Goal: Transaction & Acquisition: Purchase product/service

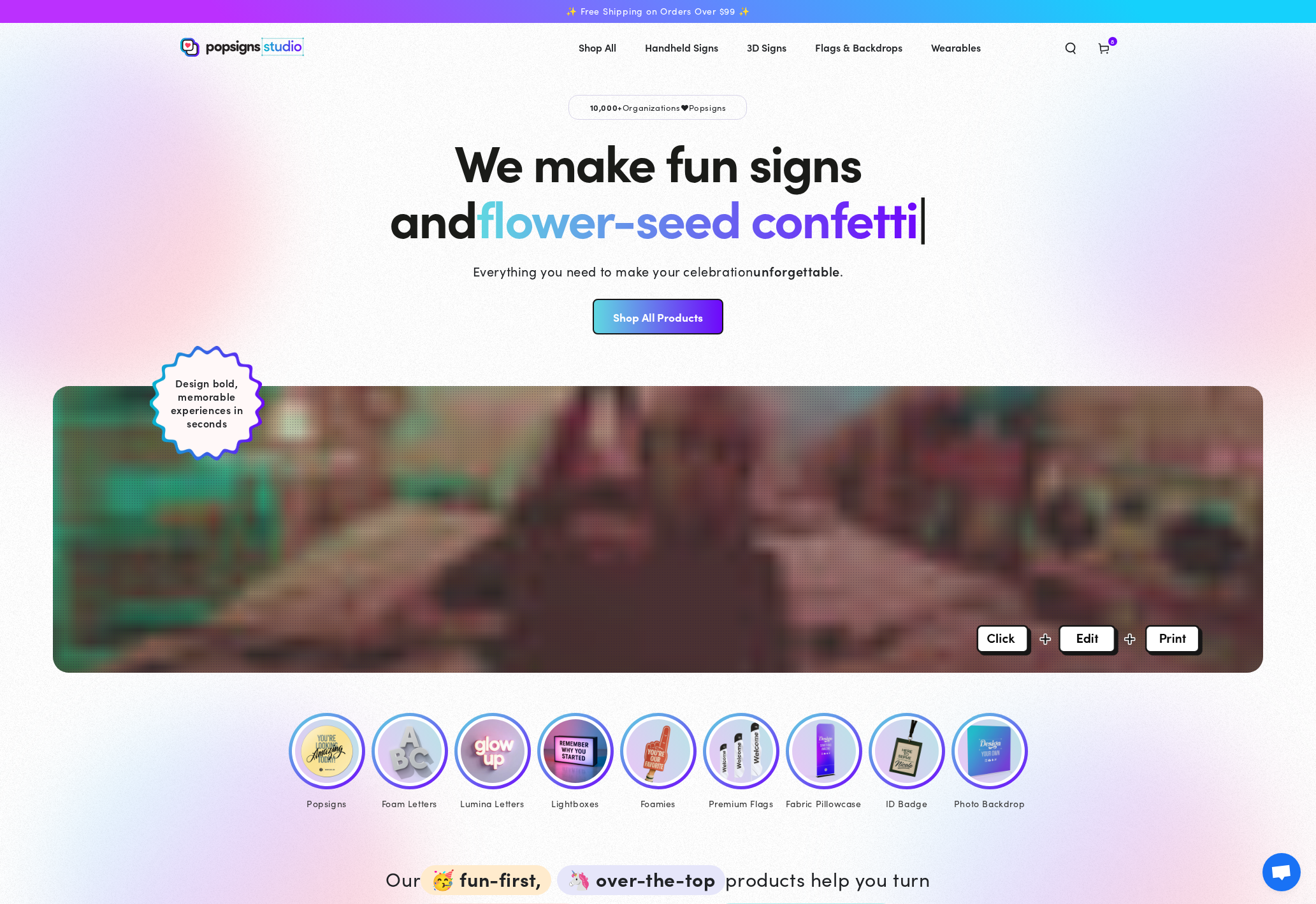
click at [728, 745] on img at bounding box center [741, 751] width 64 height 63
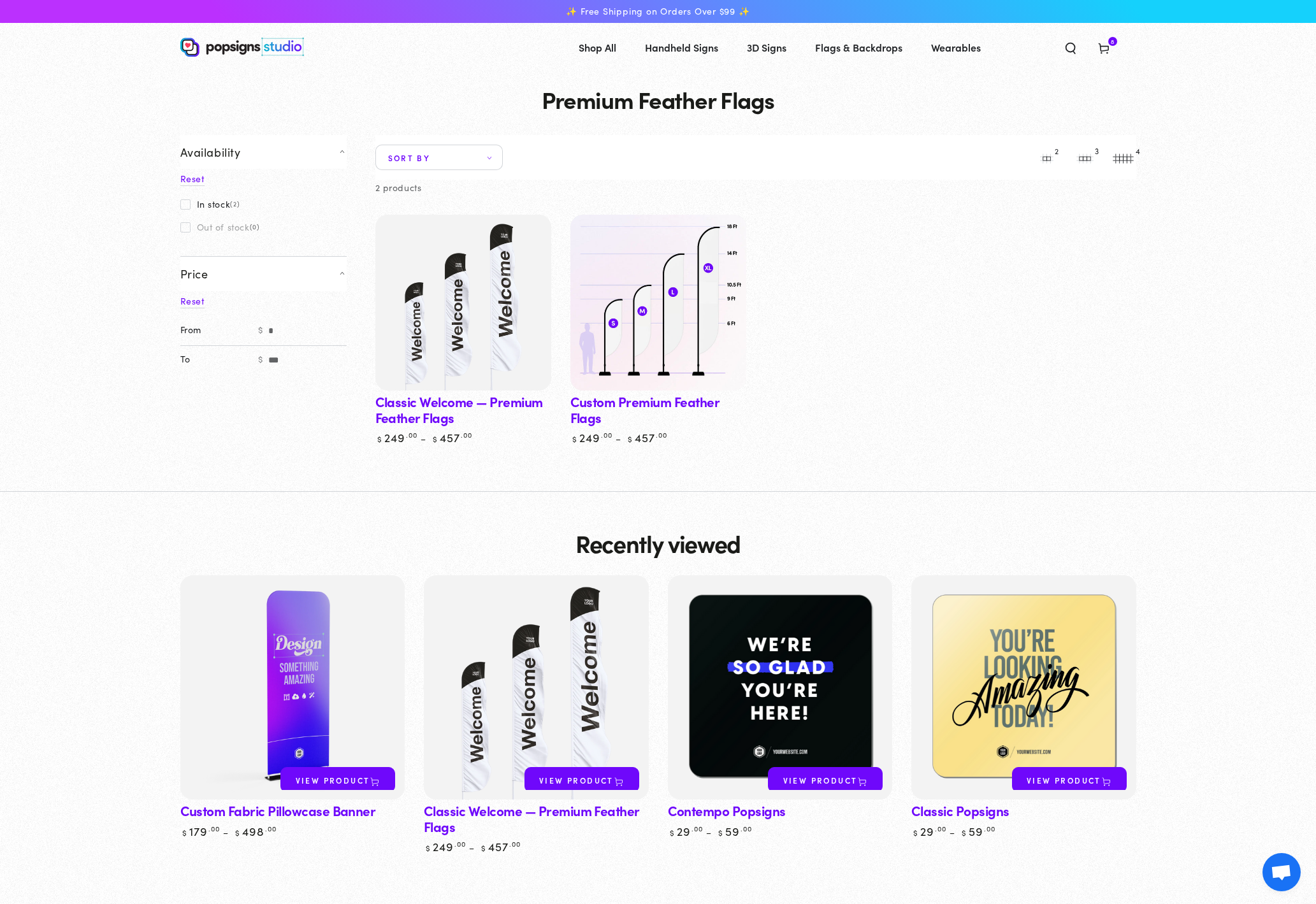
click at [651, 337] on img at bounding box center [657, 302] width 181 height 181
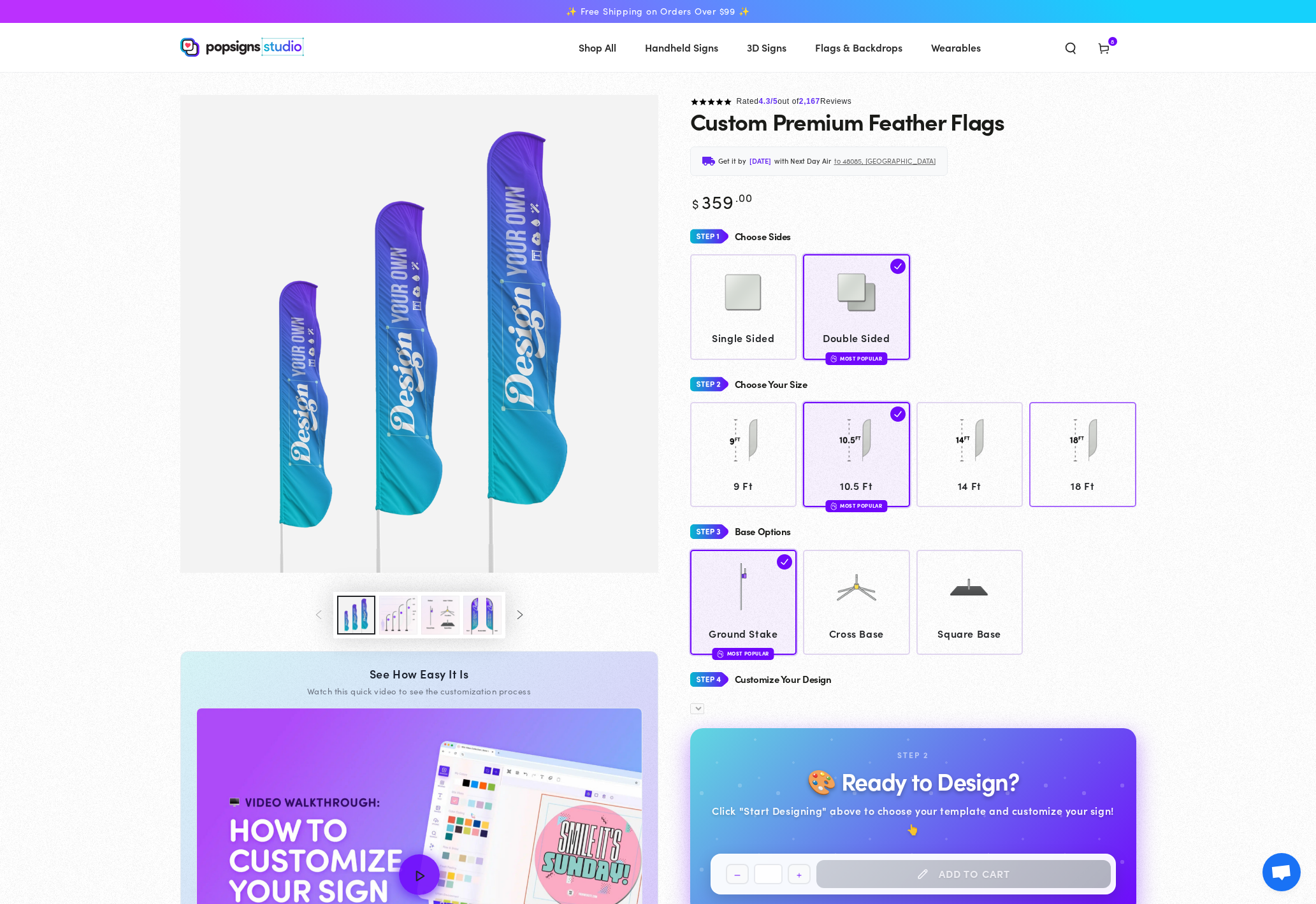
scroll to position [66, 0]
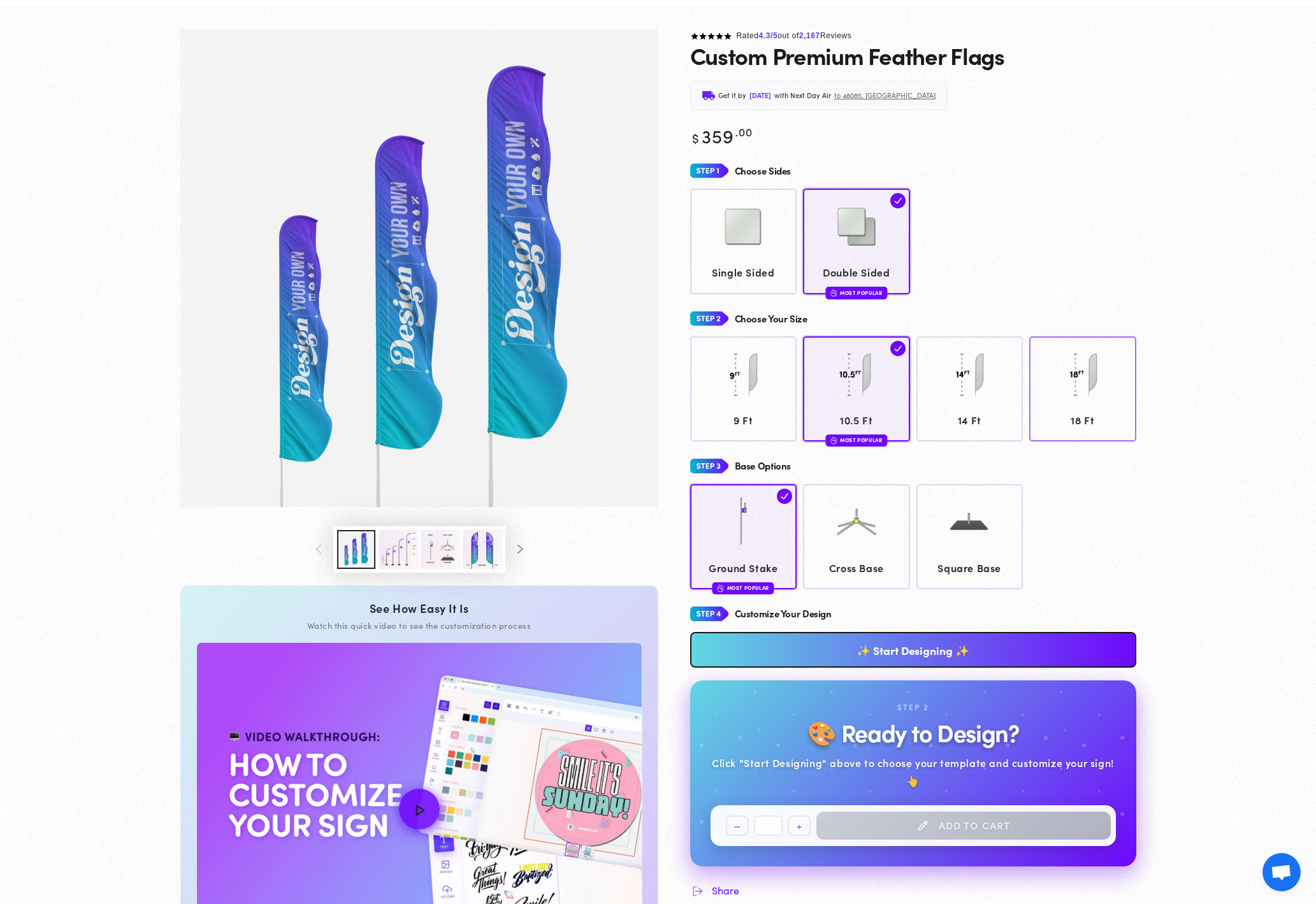
click at [1105, 425] on span "18 Ft" at bounding box center [1083, 420] width 95 height 19
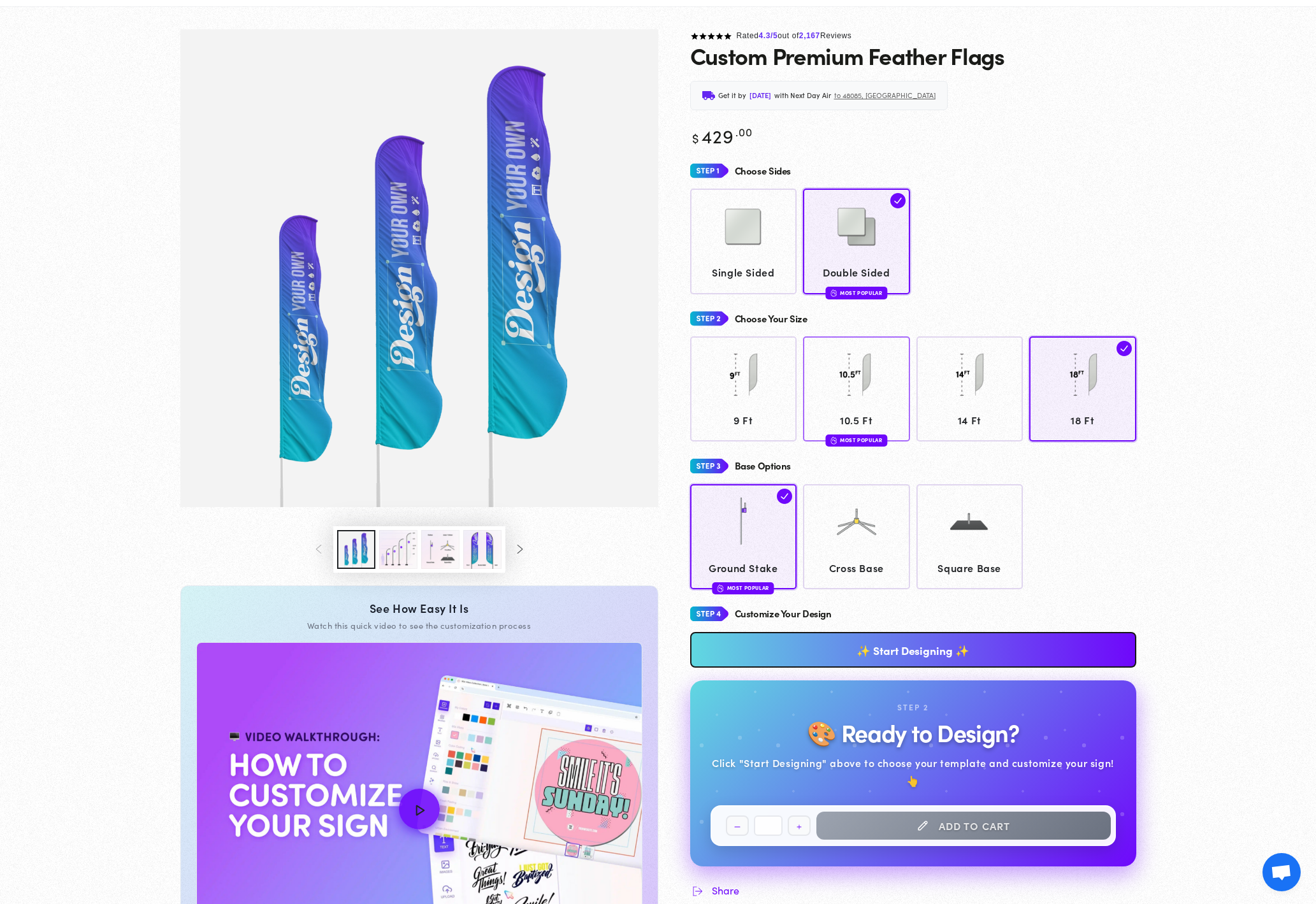
click at [876, 392] on img at bounding box center [856, 374] width 64 height 63
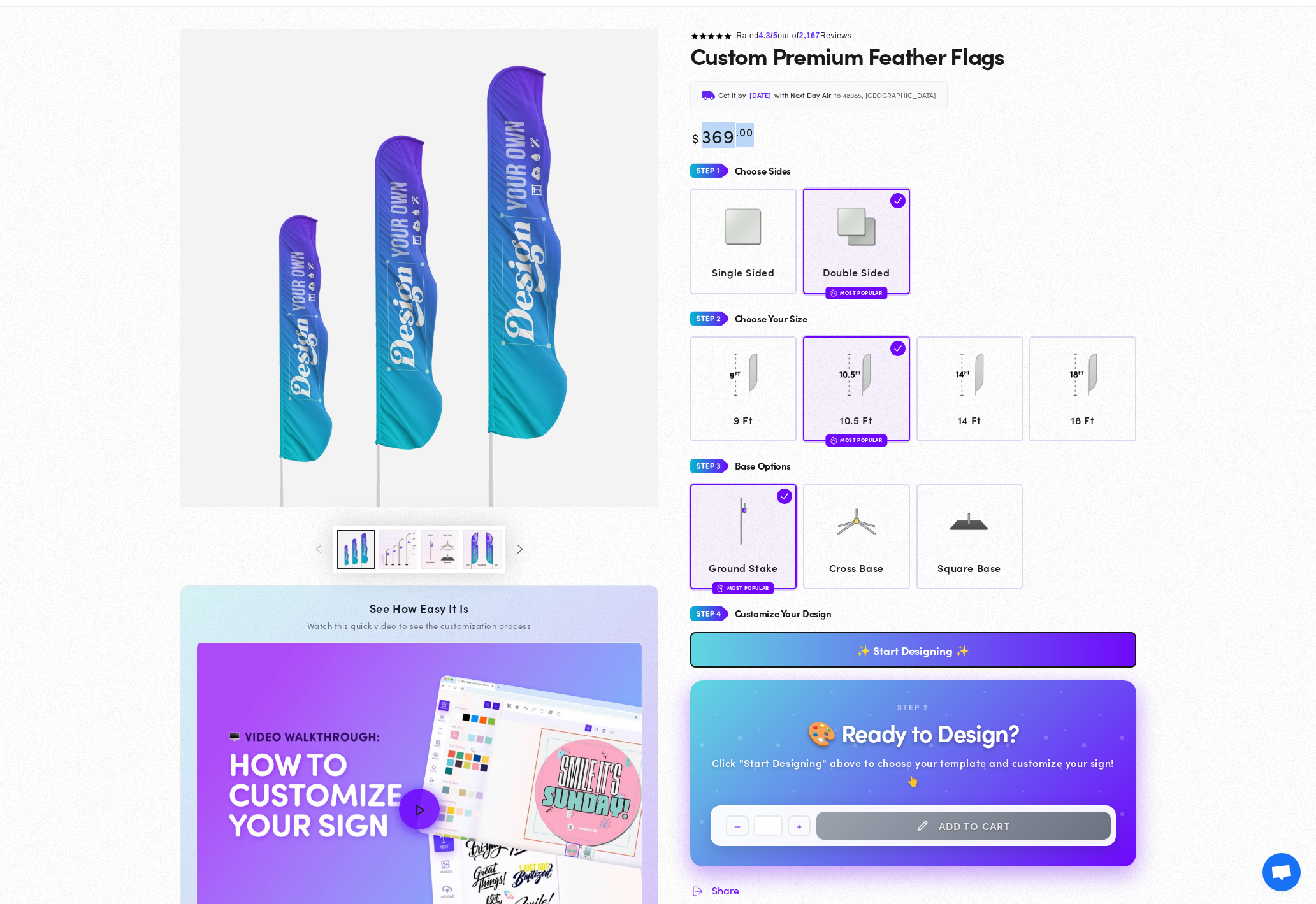
drag, startPoint x: 705, startPoint y: 141, endPoint x: 770, endPoint y: 141, distance: 65.0
click at [770, 141] on div "Regular price $ 369 .00 Regular price Sale price $ 369 .00" at bounding box center [913, 135] width 446 height 23
copy bdi "369 .00"
drag, startPoint x: 798, startPoint y: 136, endPoint x: 713, endPoint y: 141, distance: 85.1
click at [798, 136] on div "Regular price $ 369 .00 Regular price Sale price $ 369 .00" at bounding box center [913, 135] width 446 height 23
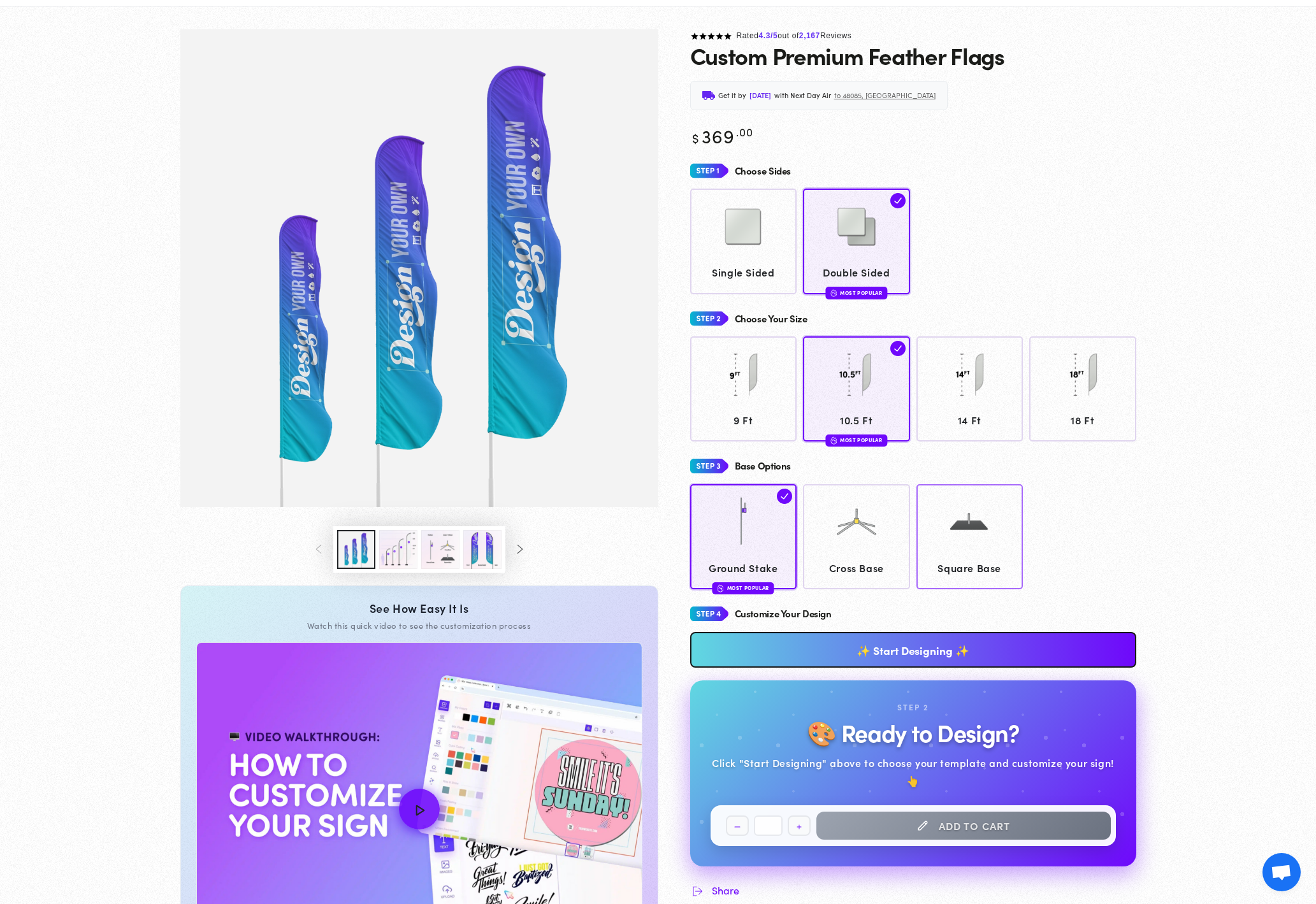
click at [934, 560] on span "Square Base" at bounding box center [969, 567] width 95 height 19
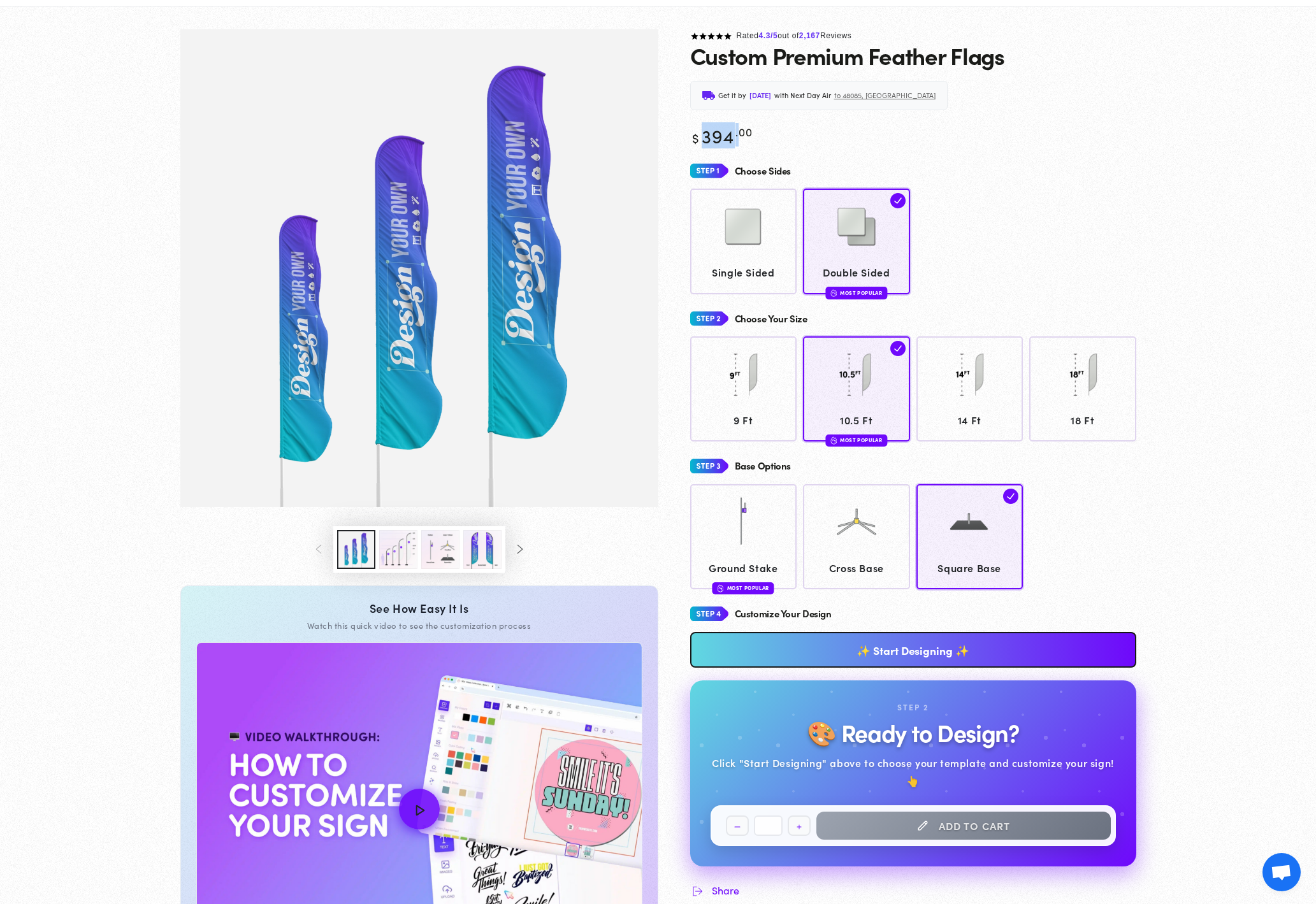
click at [740, 137] on bdi "$ 394 .00" at bounding box center [721, 135] width 63 height 26
